Goal: Information Seeking & Learning: Learn about a topic

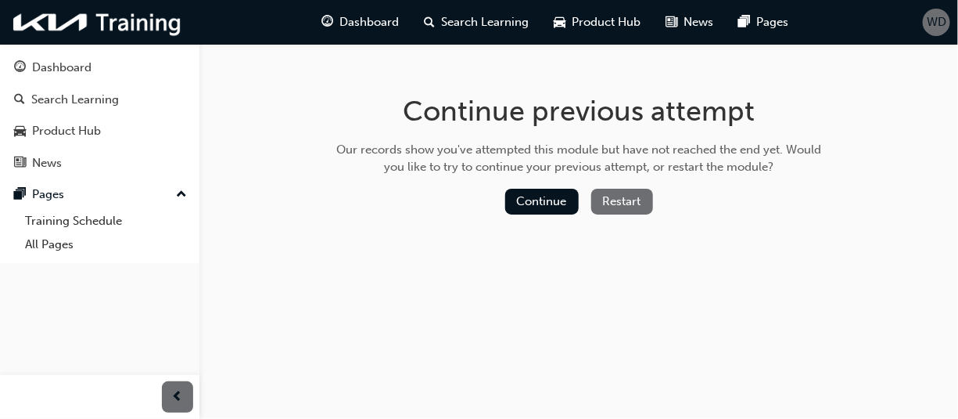
click at [621, 198] on button "Restart" at bounding box center [622, 202] width 62 height 26
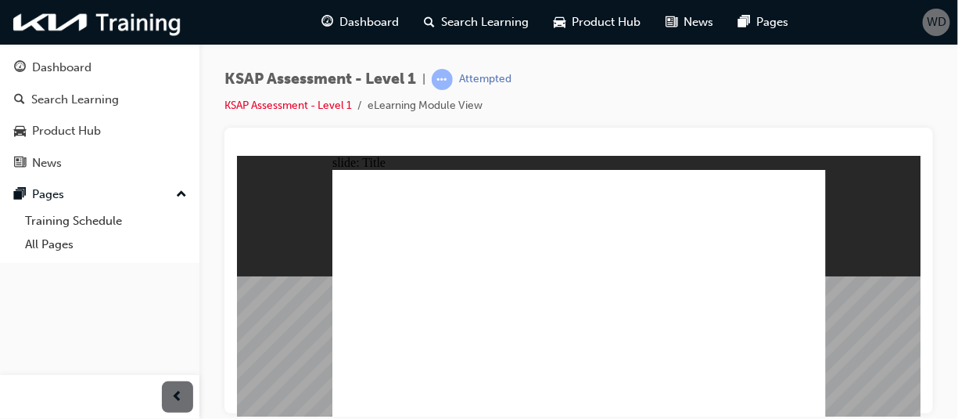
radio input "true"
